Goal: Navigation & Orientation: Find specific page/section

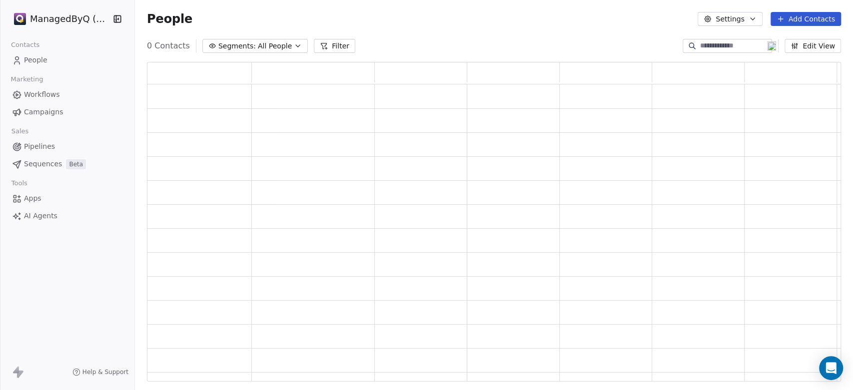
scroll to position [8, 9]
